Goal: Task Accomplishment & Management: Manage account settings

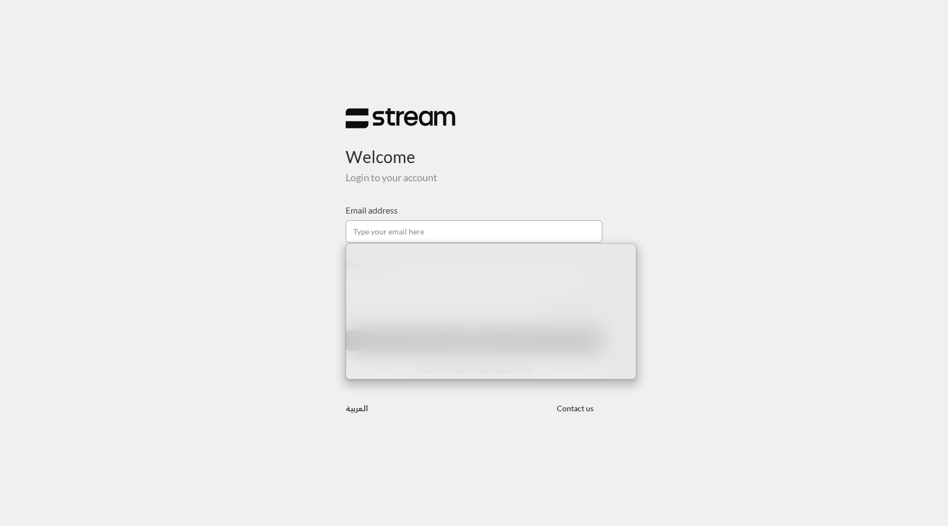
type input "[EMAIL_ADDRESS][DOMAIN_NAME]"
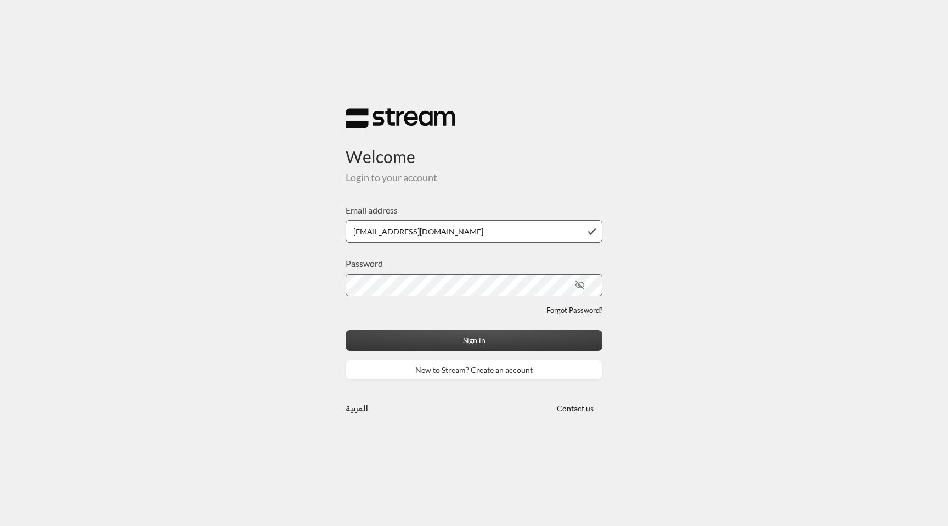
click at [472, 334] on button "Sign in" at bounding box center [474, 340] width 257 height 20
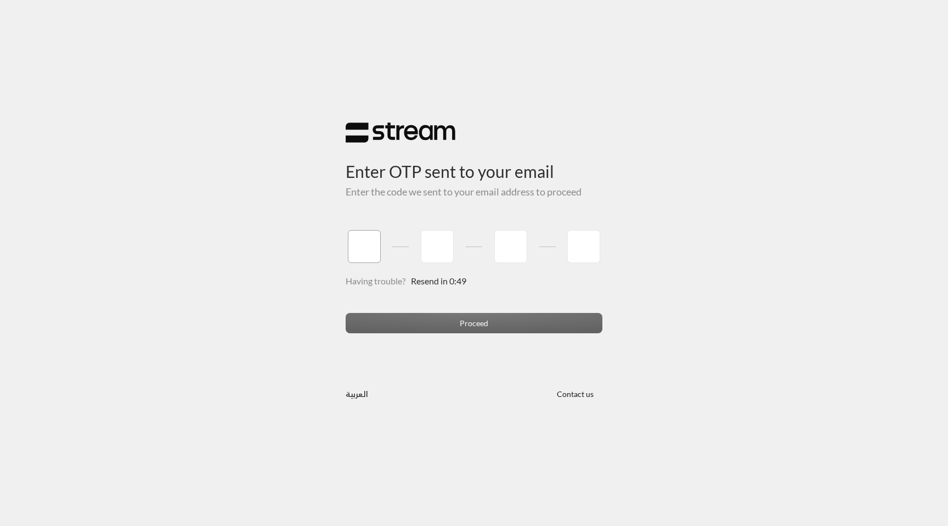
paste input "3"
type input "3"
type input "9"
type input "7"
